Goal: Task Accomplishment & Management: Manage account settings

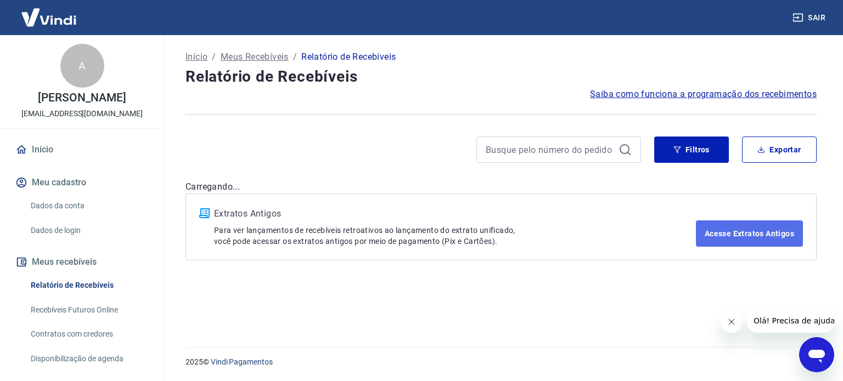
click at [731, 232] on link "Acesse Extratos Antigos" at bounding box center [749, 234] width 107 height 26
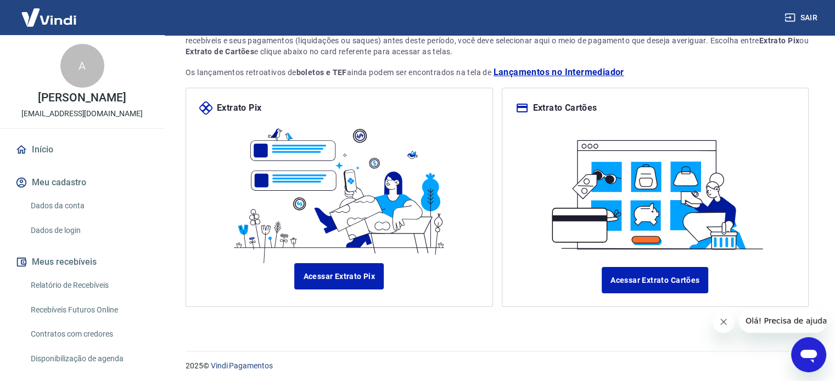
scroll to position [94, 0]
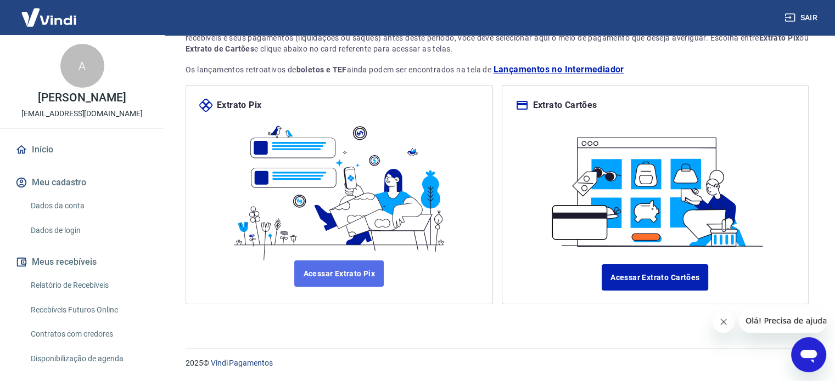
click at [341, 274] on link "Acessar Extrato Pix" at bounding box center [338, 274] width 89 height 26
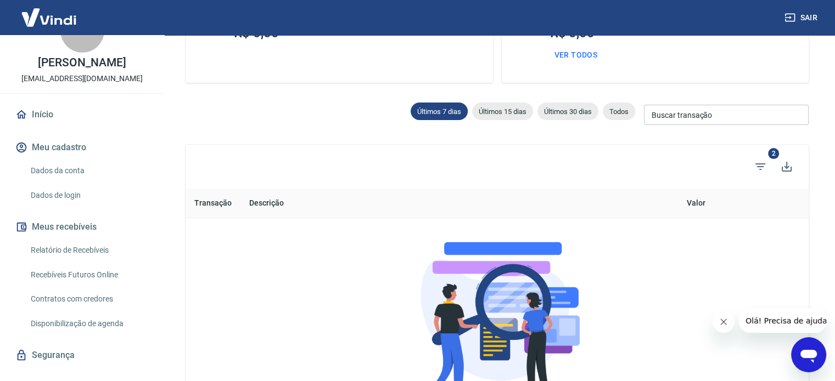
scroll to position [54, 0]
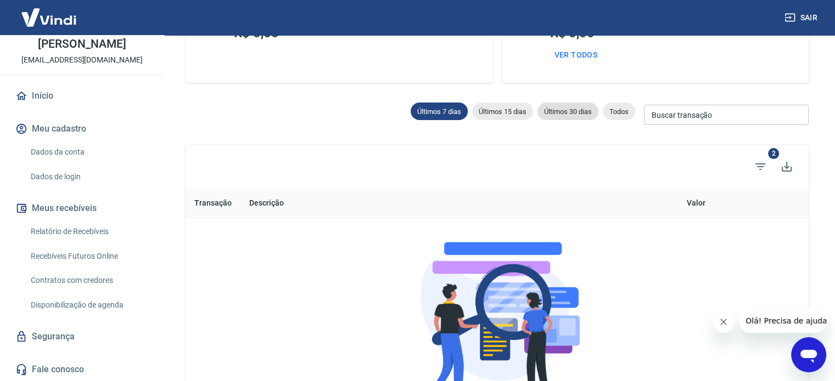
click at [555, 110] on span "Últimos 30 dias" at bounding box center [567, 112] width 61 height 8
type input "[DATE]"
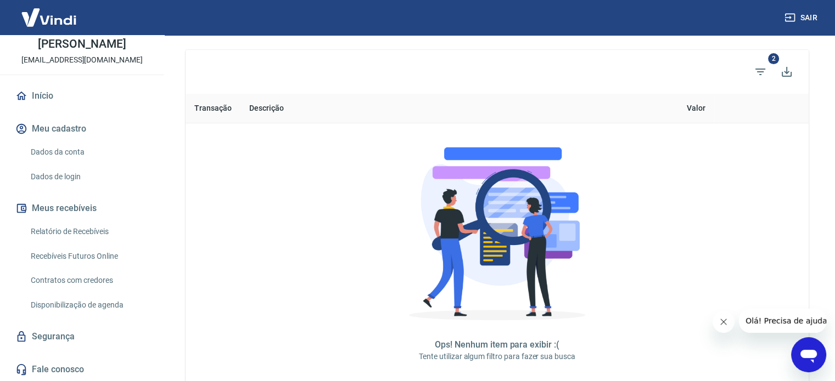
scroll to position [301, 0]
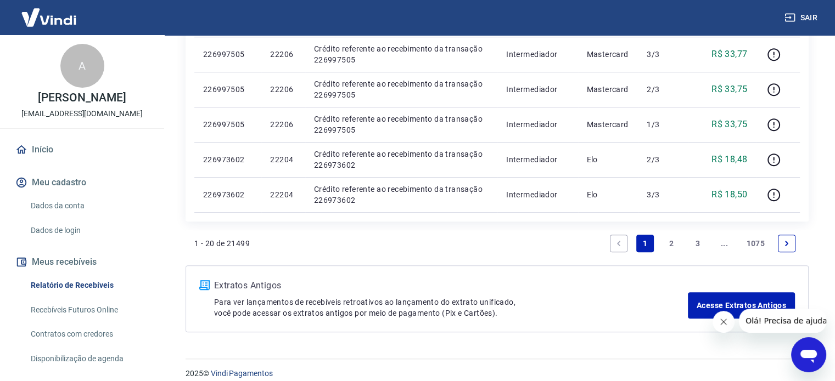
scroll to position [760, 0]
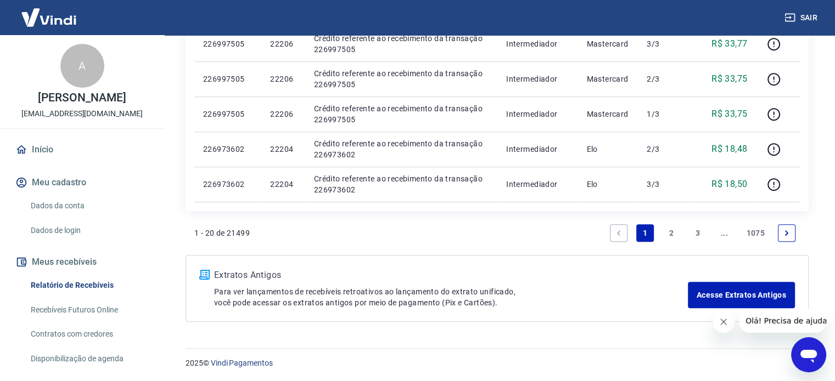
click at [671, 232] on link "2" at bounding box center [671, 233] width 18 height 18
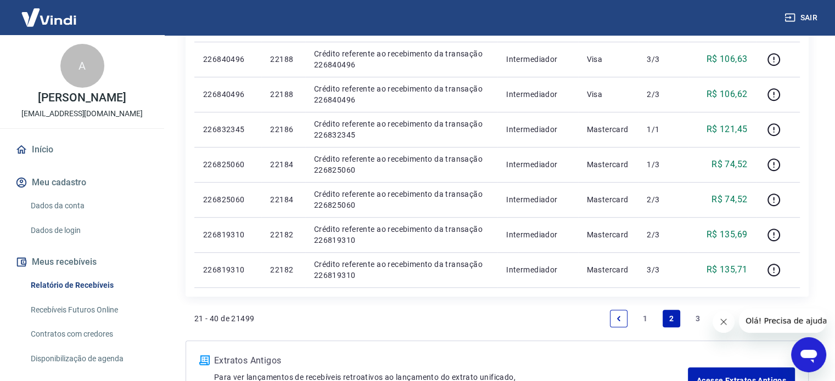
scroll to position [795, 0]
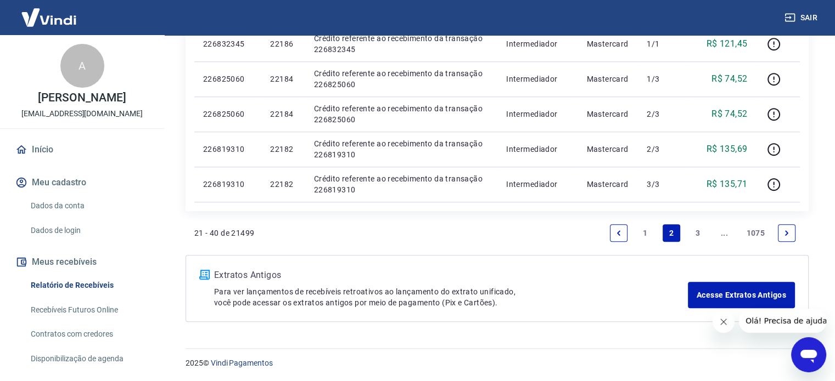
click at [698, 238] on link "3" at bounding box center [698, 233] width 18 height 18
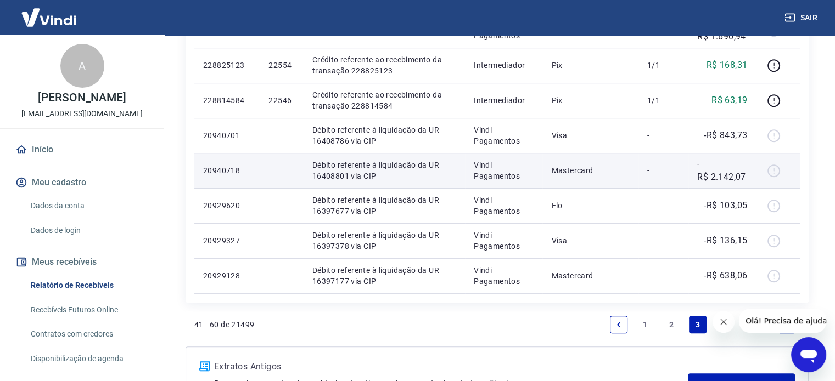
scroll to position [795, 0]
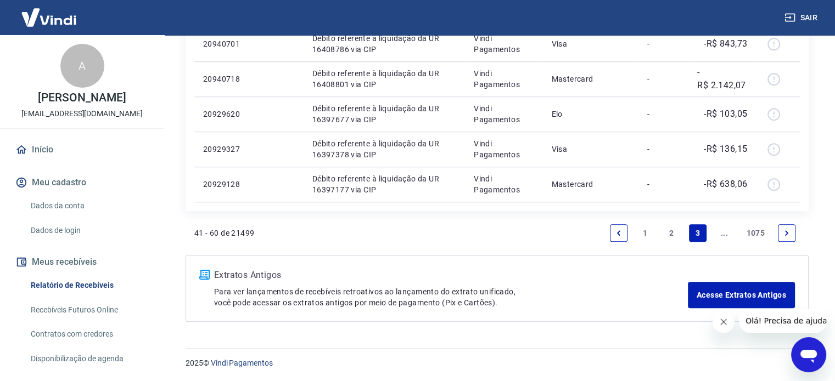
click at [784, 237] on link "Next page" at bounding box center [787, 233] width 18 height 18
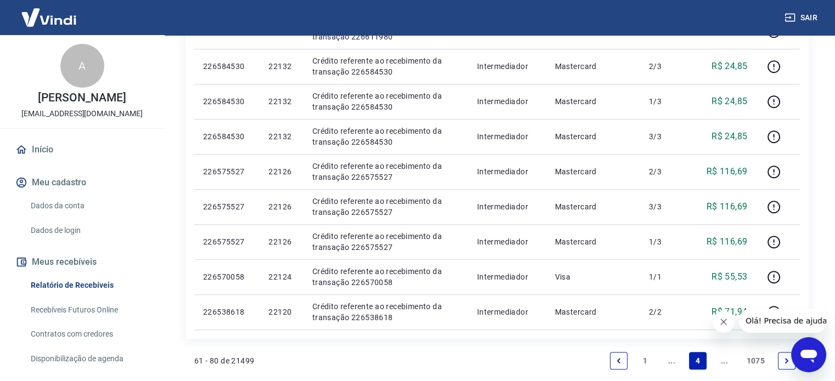
scroll to position [760, 0]
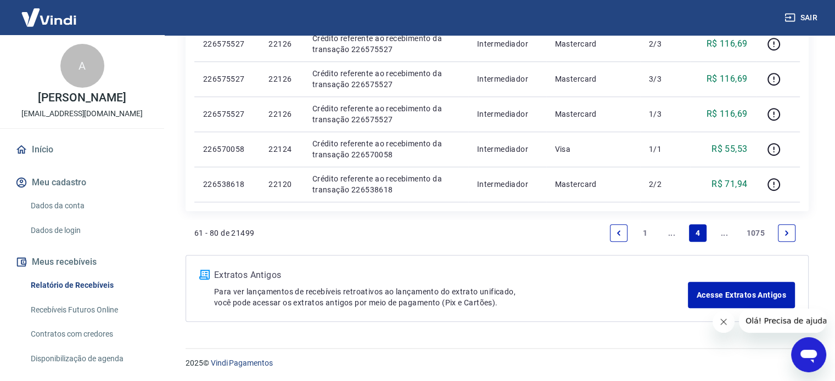
click at [788, 234] on icon "Next page" at bounding box center [787, 233] width 8 height 8
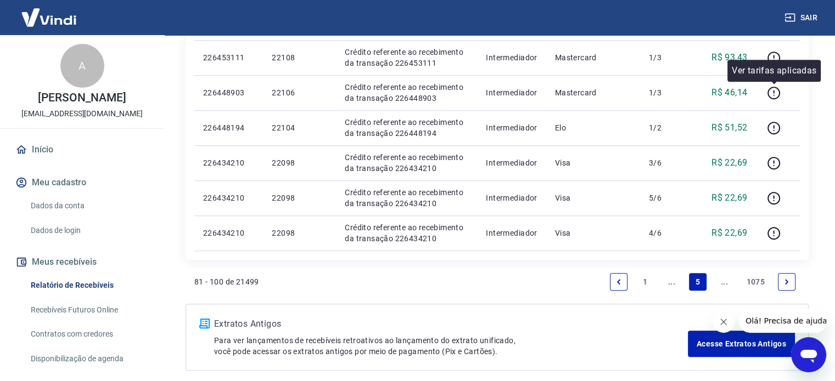
scroll to position [795, 0]
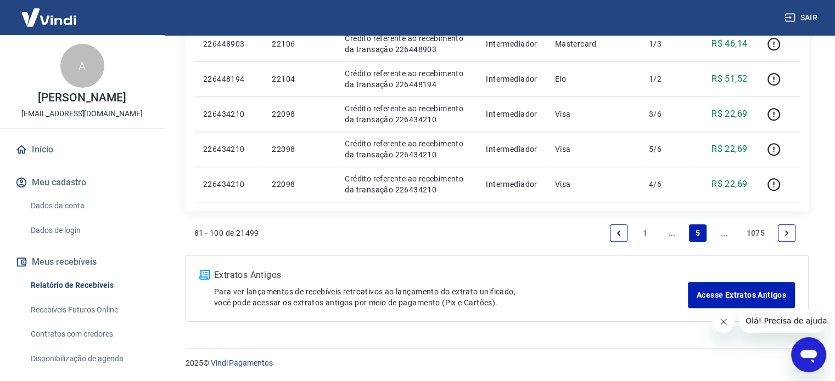
click at [786, 235] on icon "Next page" at bounding box center [787, 233] width 8 height 8
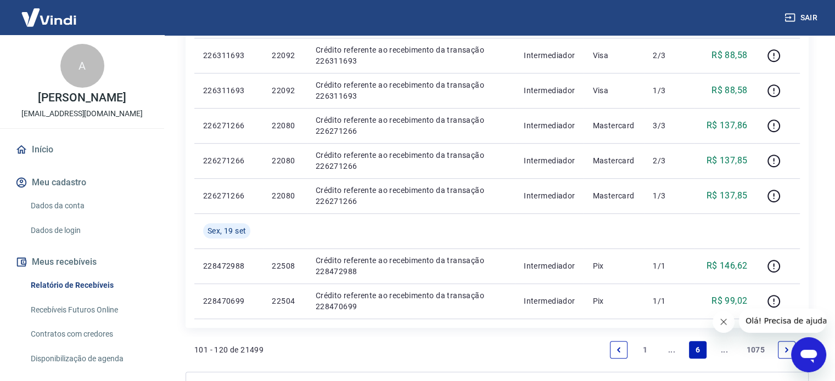
scroll to position [830, 0]
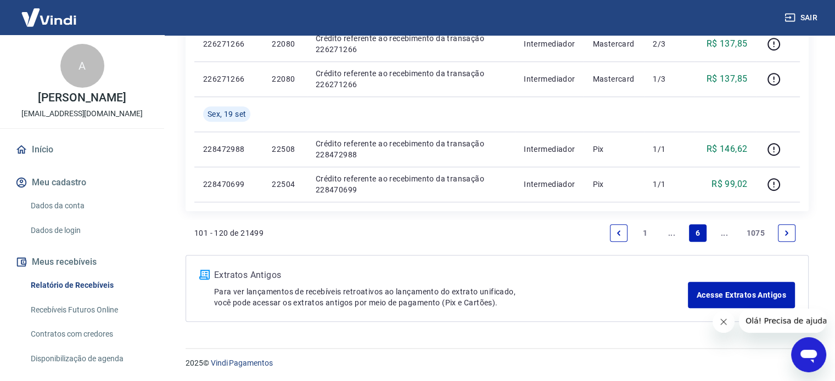
click at [789, 235] on icon "Next page" at bounding box center [787, 233] width 8 height 8
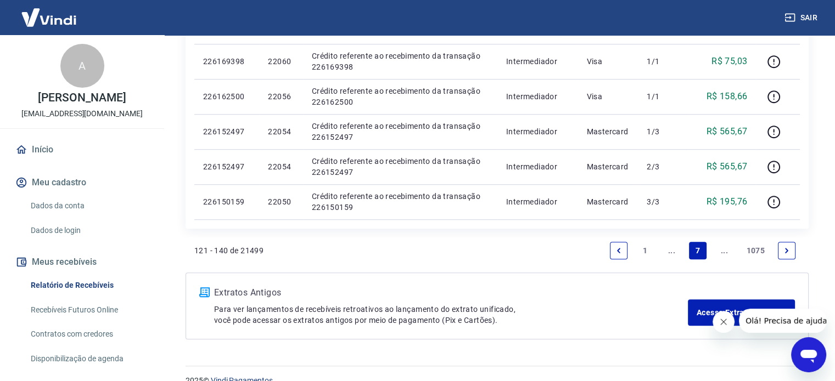
scroll to position [760, 0]
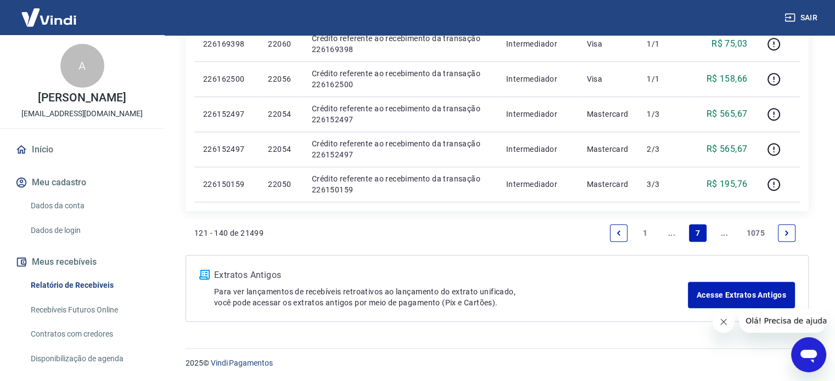
click at [785, 241] on li "Pagination" at bounding box center [786, 233] width 26 height 26
click at [785, 238] on link "Next page" at bounding box center [787, 233] width 18 height 18
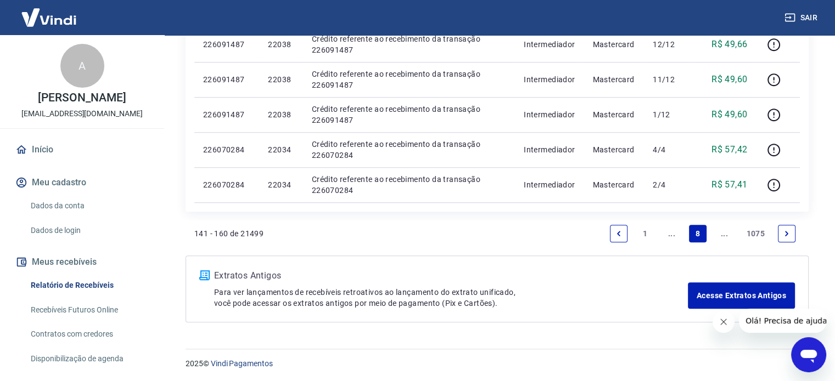
scroll to position [760, 0]
click at [786, 234] on icon "Next page" at bounding box center [787, 233] width 8 height 8
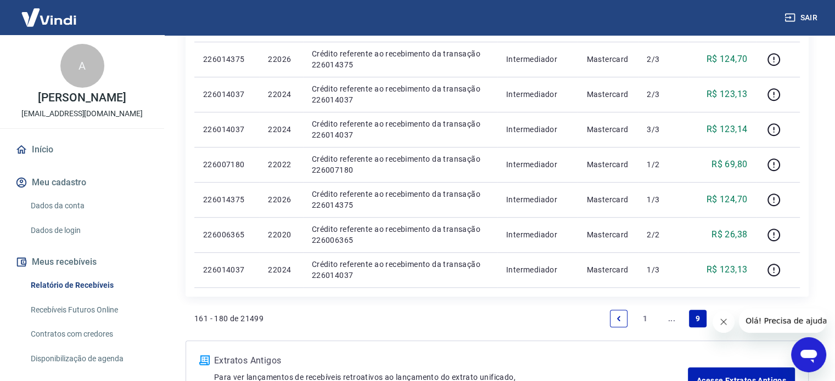
scroll to position [795, 0]
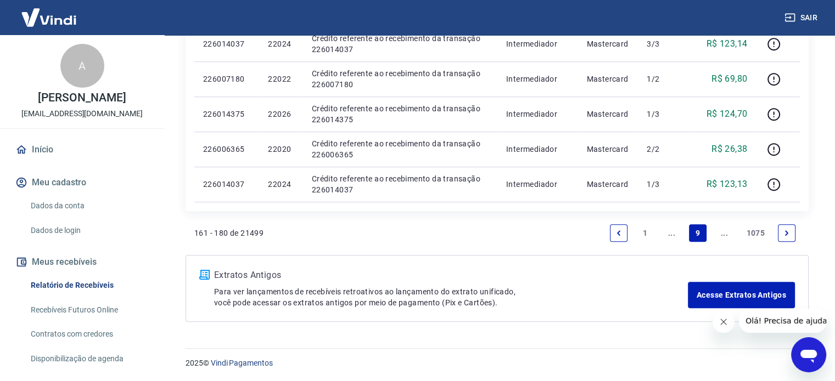
click at [797, 232] on li "Pagination" at bounding box center [786, 233] width 26 height 26
click at [791, 232] on link "Next page" at bounding box center [787, 233] width 18 height 18
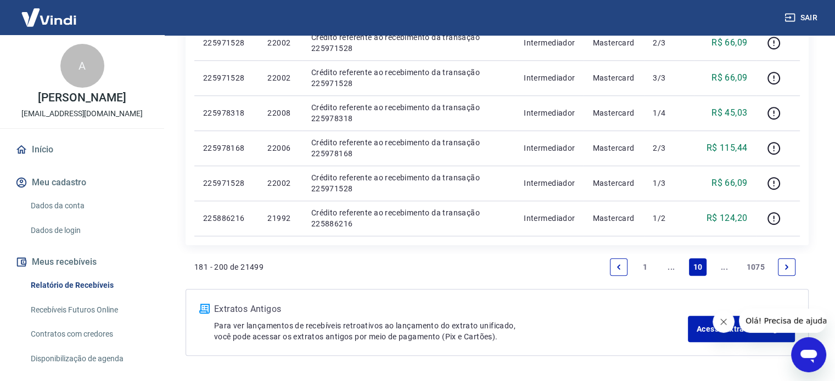
scroll to position [760, 0]
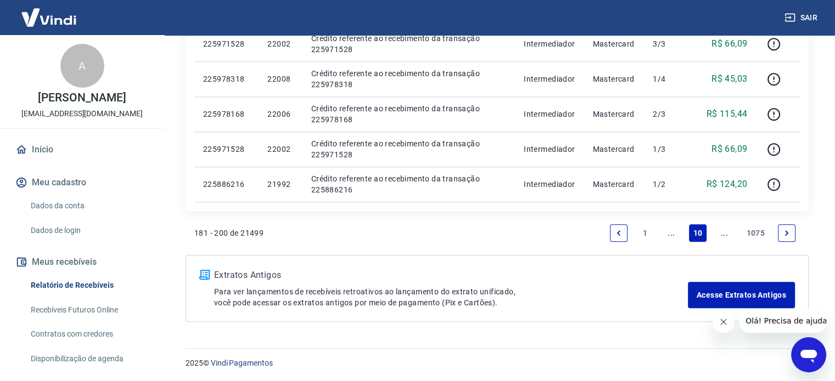
click at [791, 236] on link "Next page" at bounding box center [787, 233] width 18 height 18
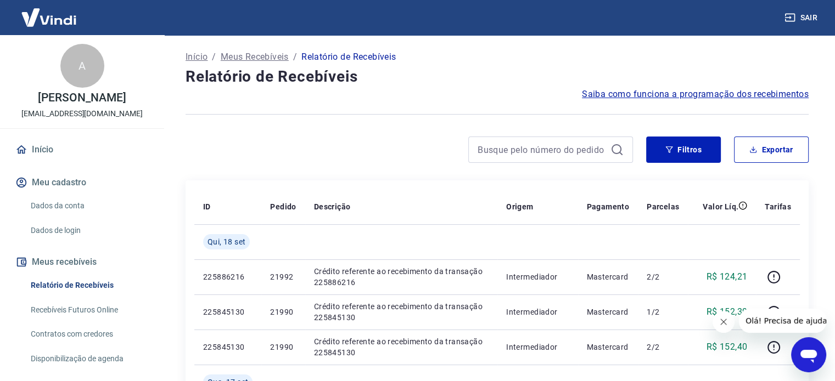
click at [790, 164] on div "Filtros Exportar" at bounding box center [496, 154] width 623 height 35
click at [784, 149] on button "Exportar" at bounding box center [771, 150] width 75 height 26
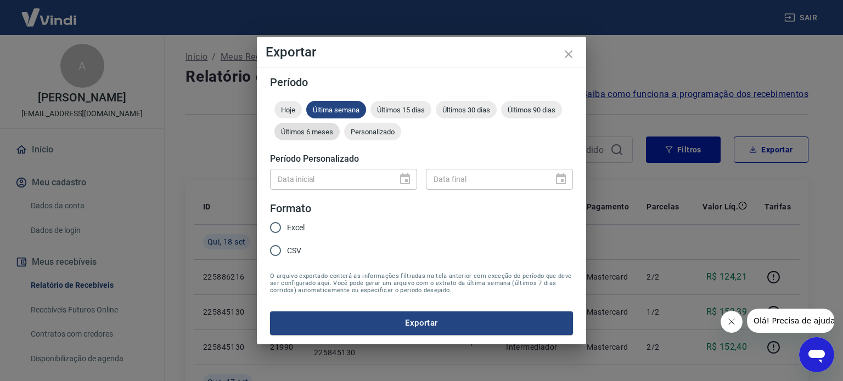
click at [318, 133] on span "Últimos 6 meses" at bounding box center [306, 132] width 65 height 8
click at [276, 227] on input "Excel" at bounding box center [275, 227] width 23 height 23
radio input "true"
click at [404, 322] on button "Exportar" at bounding box center [421, 323] width 303 height 23
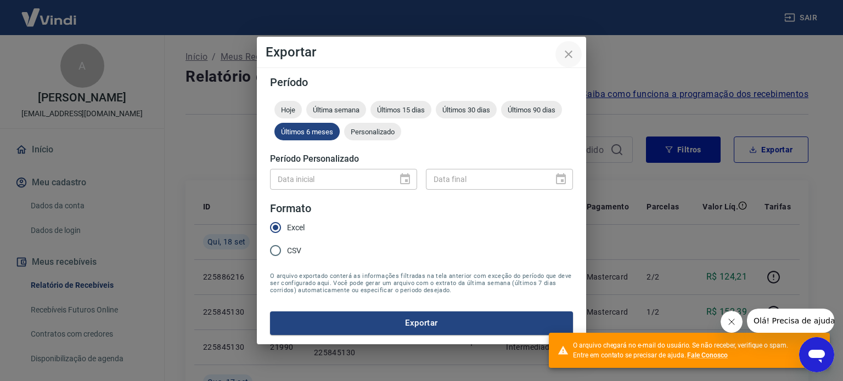
click at [569, 53] on icon "close" at bounding box center [568, 54] width 13 height 13
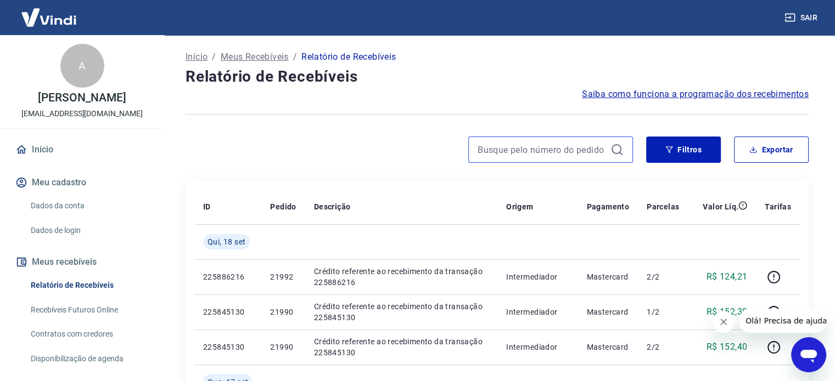
click at [536, 148] on input at bounding box center [541, 150] width 128 height 16
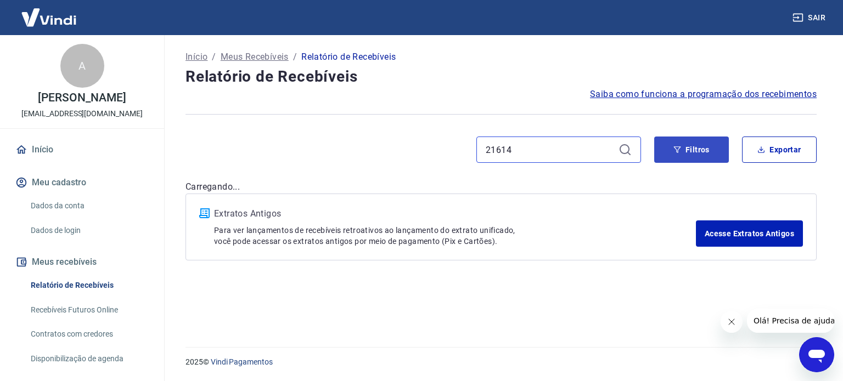
type input "21614"
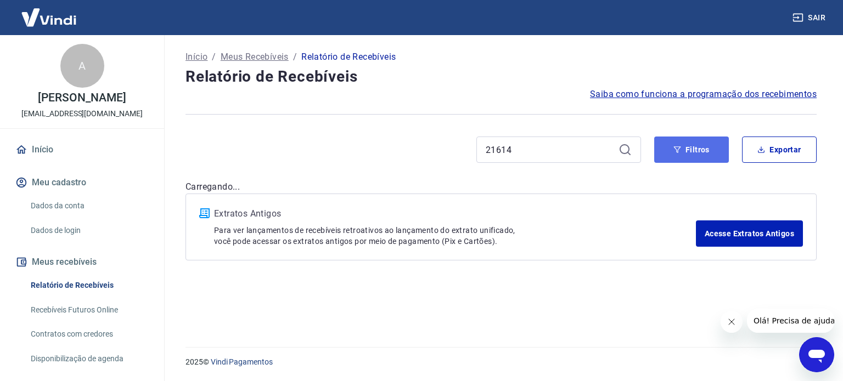
click at [678, 148] on button "Filtros" at bounding box center [691, 150] width 75 height 26
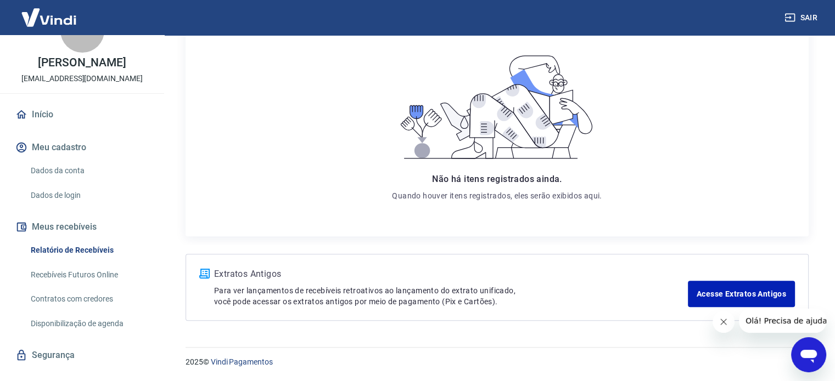
scroll to position [54, 0]
